Goal: Task Accomplishment & Management: Use online tool/utility

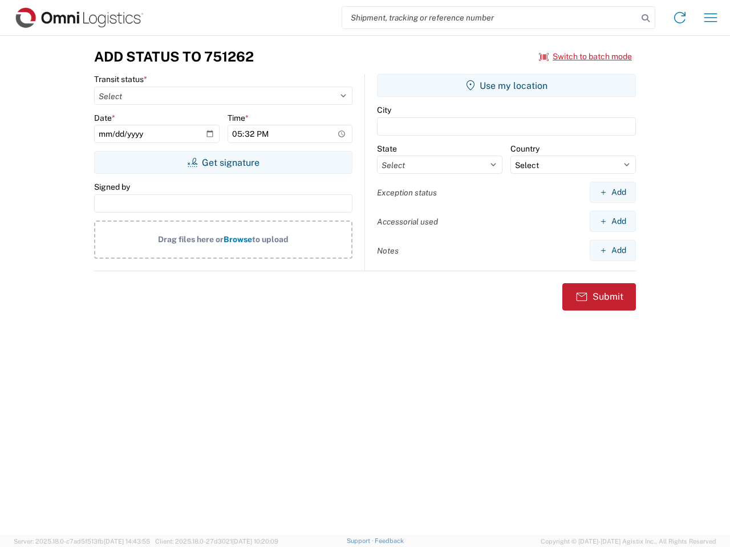
click at [490, 18] on input "search" at bounding box center [489, 18] width 295 height 22
click at [645, 18] on icon at bounding box center [645, 18] width 16 height 16
click at [679, 18] on icon at bounding box center [679, 18] width 18 height 18
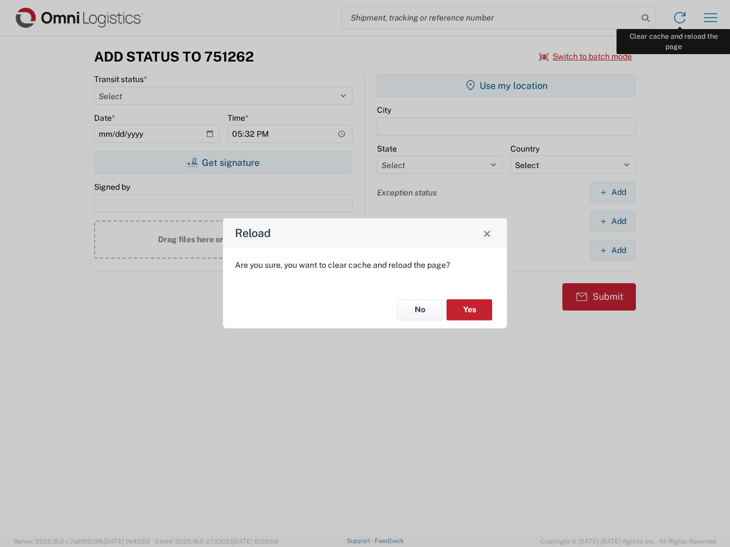
click at [710, 18] on div "Reload Are you sure, you want to clear cache and reload the page? No Yes" at bounding box center [365, 273] width 730 height 547
click at [585, 56] on div "Reload Are you sure, you want to clear cache and reload the page? No Yes" at bounding box center [365, 273] width 730 height 547
click at [223, 162] on div "Reload Are you sure, you want to clear cache and reload the page? No Yes" at bounding box center [365, 273] width 730 height 547
click at [506, 85] on div "Reload Are you sure, you want to clear cache and reload the page? No Yes" at bounding box center [365, 273] width 730 height 547
click at [612, 192] on div "Reload Are you sure, you want to clear cache and reload the page? No Yes" at bounding box center [365, 273] width 730 height 547
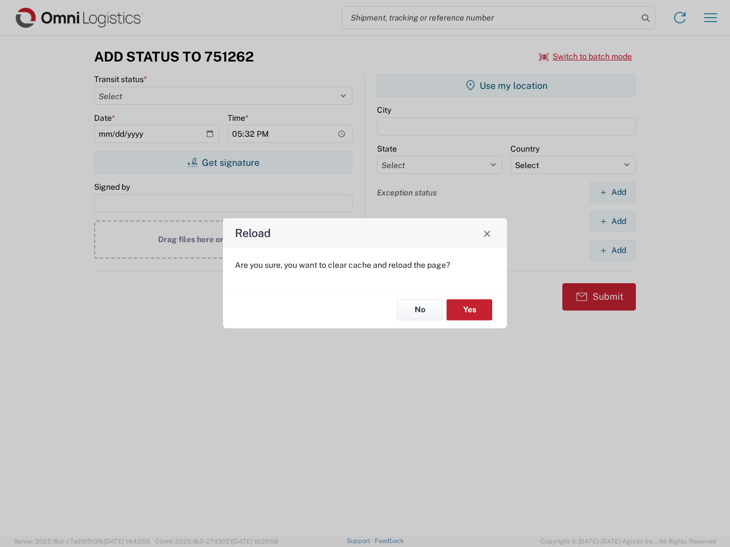
click at [612, 221] on div "Reload Are you sure, you want to clear cache and reload the page? No Yes" at bounding box center [365, 273] width 730 height 547
click at [612, 250] on div "Reload Are you sure, you want to clear cache and reload the page? No Yes" at bounding box center [365, 273] width 730 height 547
